Goal: Task Accomplishment & Management: Complete application form

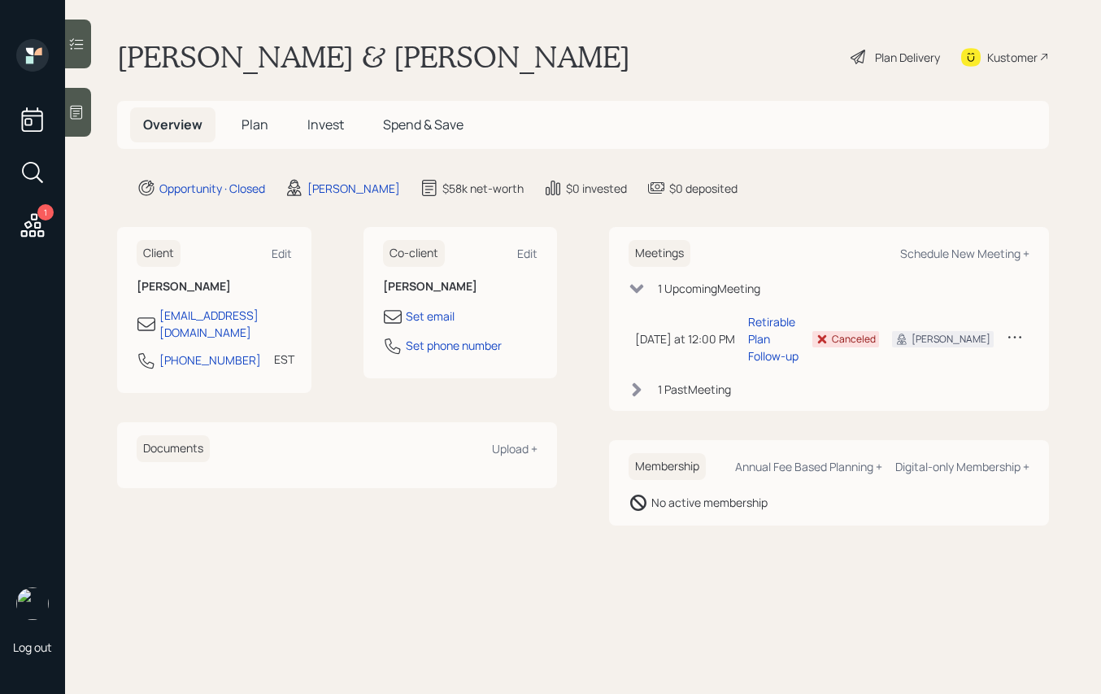
click at [240, 128] on h5 "Plan" at bounding box center [254, 124] width 53 height 35
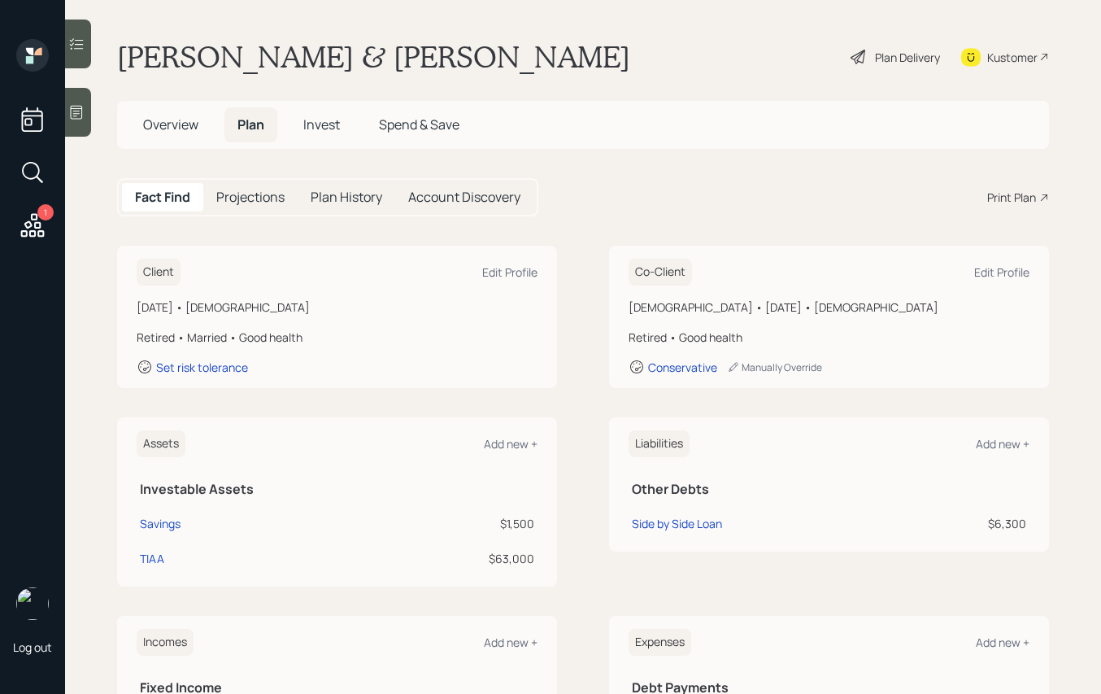
click at [900, 54] on div "Plan Delivery" at bounding box center [907, 57] width 65 height 17
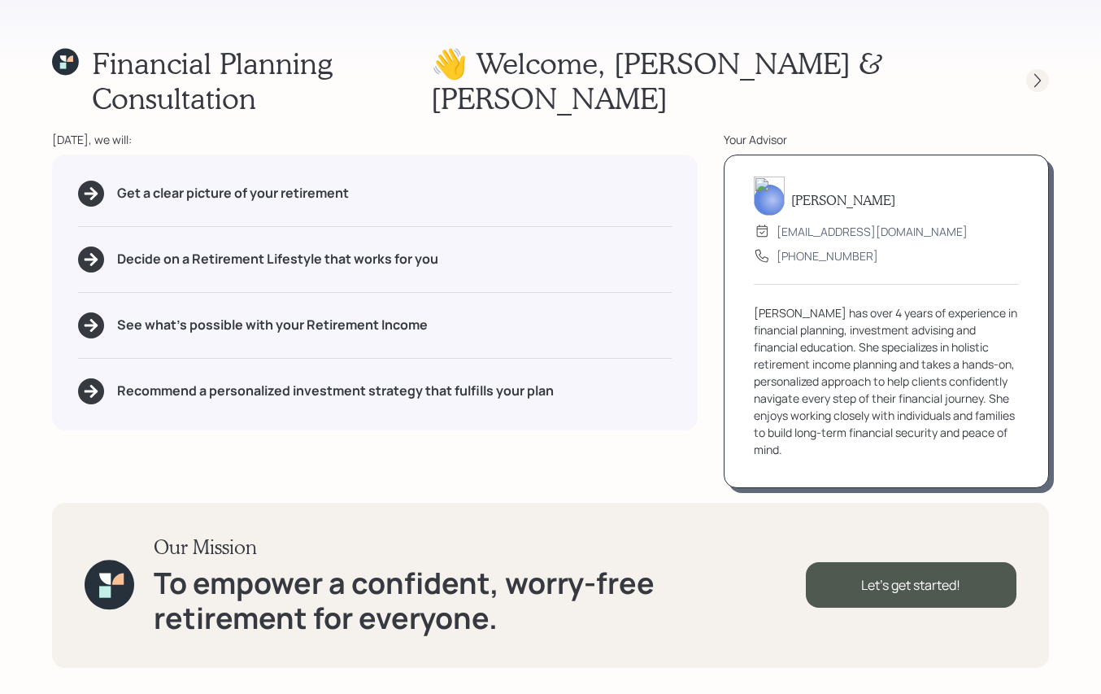
click at [1037, 72] on icon at bounding box center [1037, 80] width 16 height 16
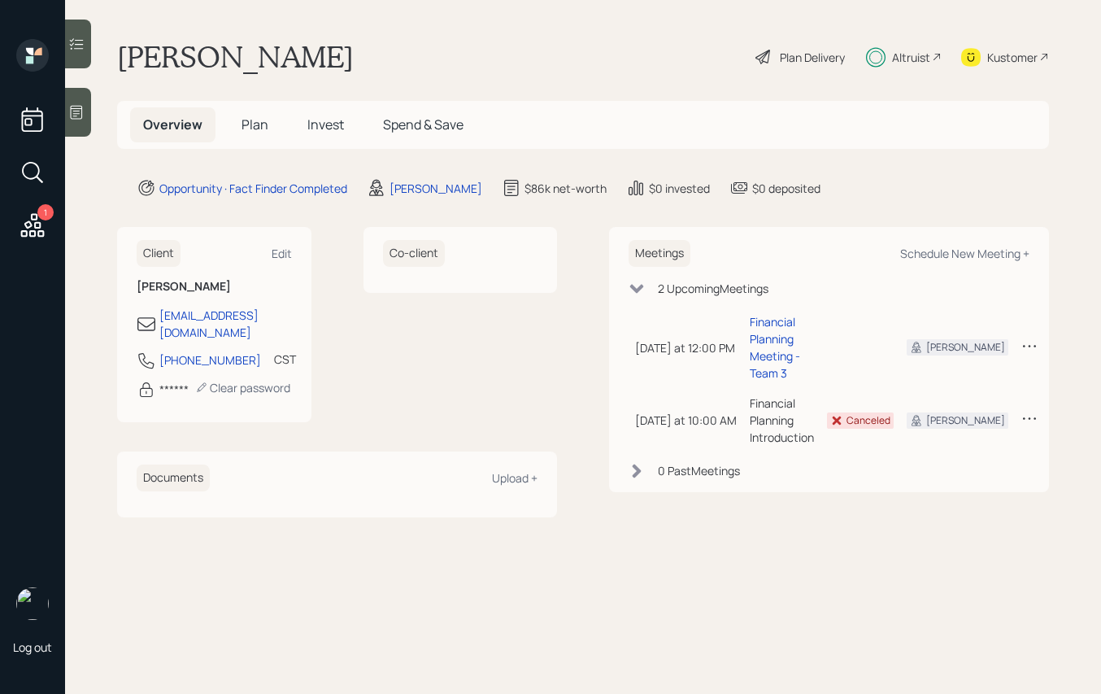
click at [222, 124] on div "Overview Plan Invest Spend & Save" at bounding box center [303, 124] width 346 height 35
click at [270, 124] on h5 "Plan" at bounding box center [254, 124] width 53 height 35
